Goal: Information Seeking & Learning: Check status

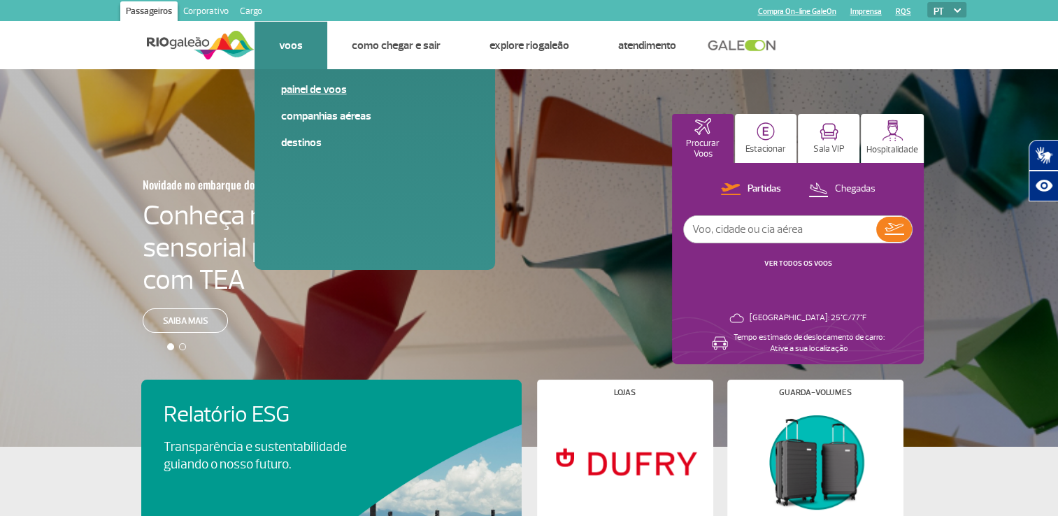
click at [306, 94] on link "Painel de voos" at bounding box center [374, 89] width 187 height 15
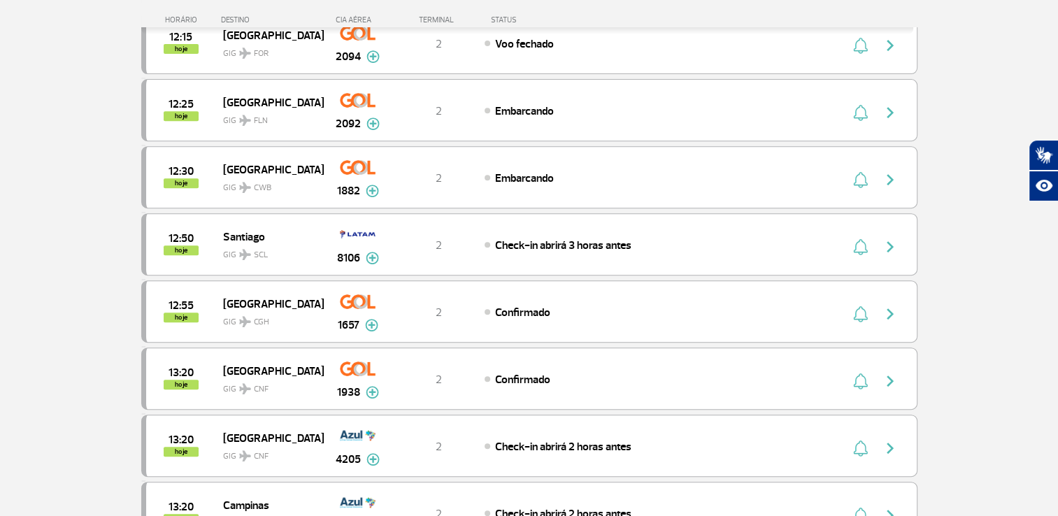
scroll to position [629, 0]
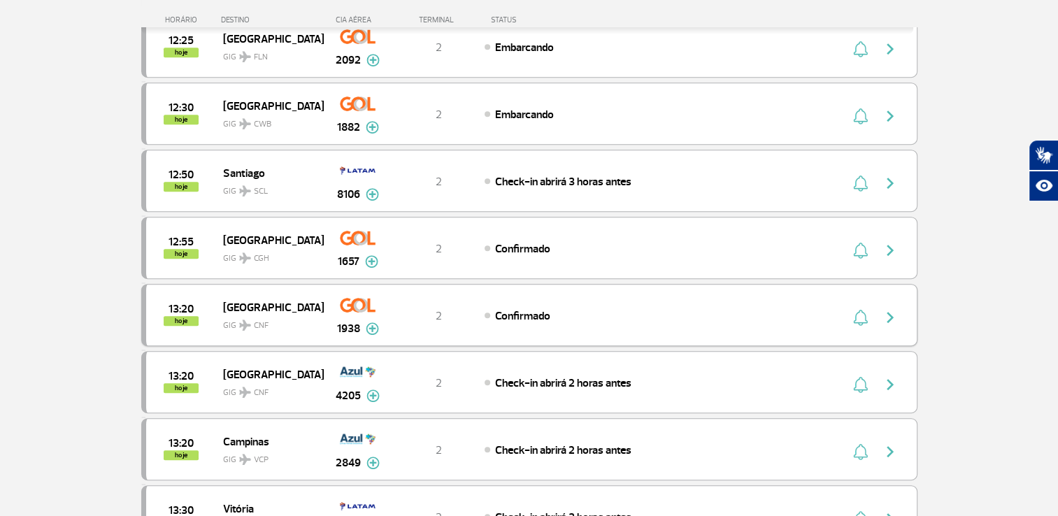
click at [890, 315] on img "button" at bounding box center [890, 317] width 17 height 17
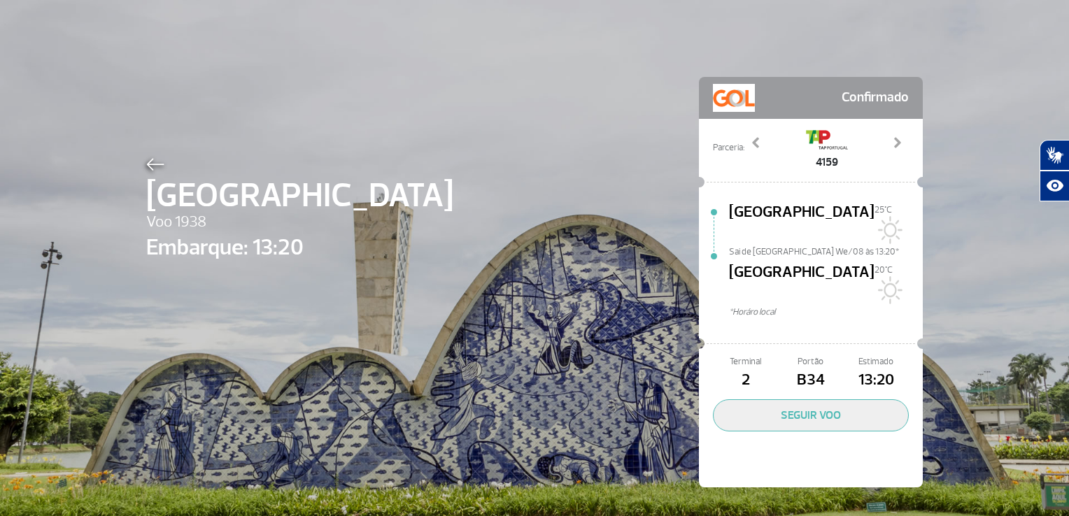
click at [150, 164] on img at bounding box center [155, 164] width 18 height 13
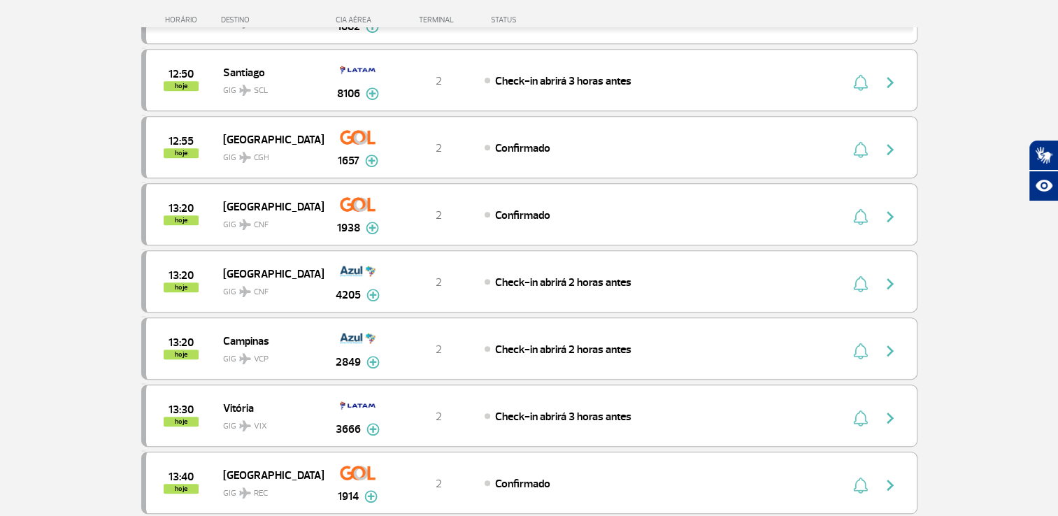
scroll to position [699, 0]
